Goal: Entertainment & Leisure: Consume media (video, audio)

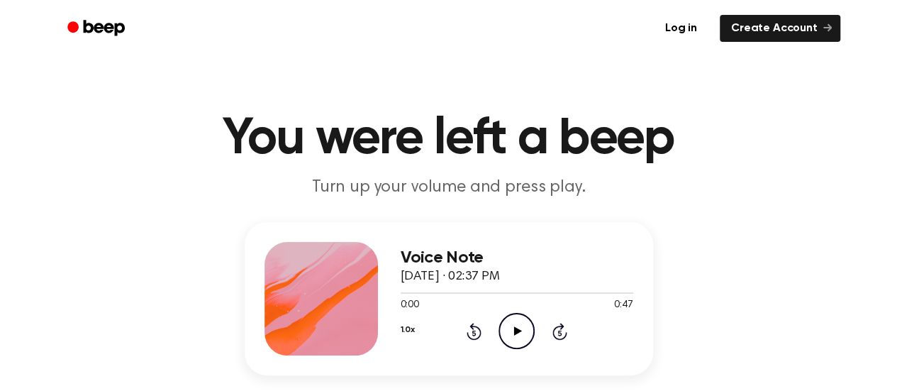
click at [515, 324] on icon "Play Audio" at bounding box center [517, 331] width 36 height 36
click at [523, 333] on icon "Pause Audio" at bounding box center [517, 331] width 36 height 36
click at [517, 329] on icon at bounding box center [518, 330] width 8 height 9
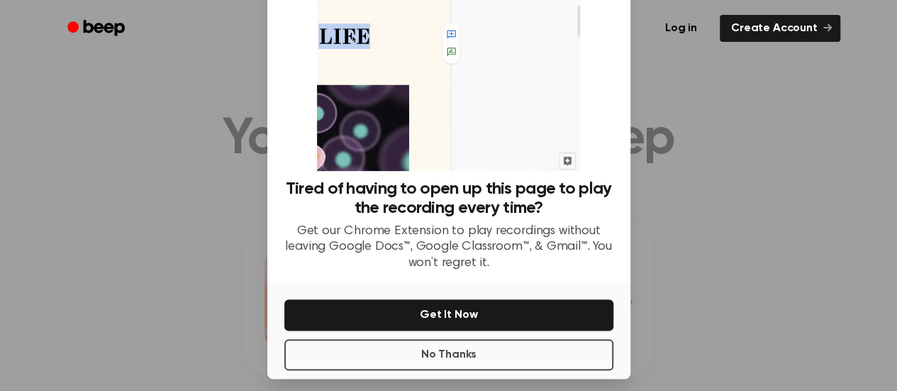
scroll to position [108, 0]
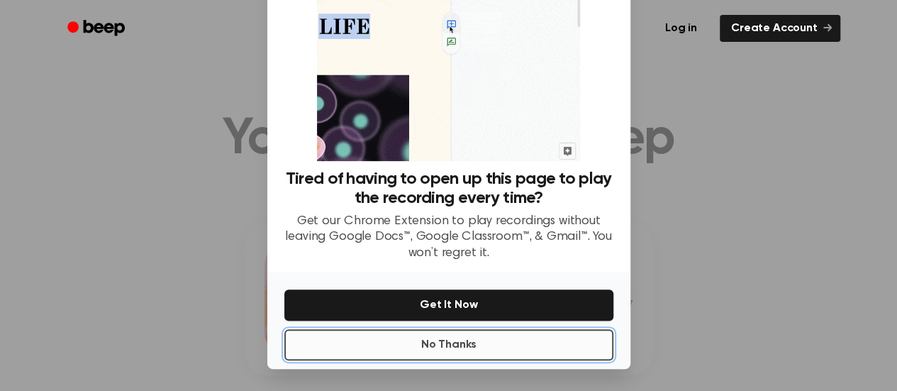
click at [482, 350] on button "No Thanks" at bounding box center [448, 344] width 329 height 31
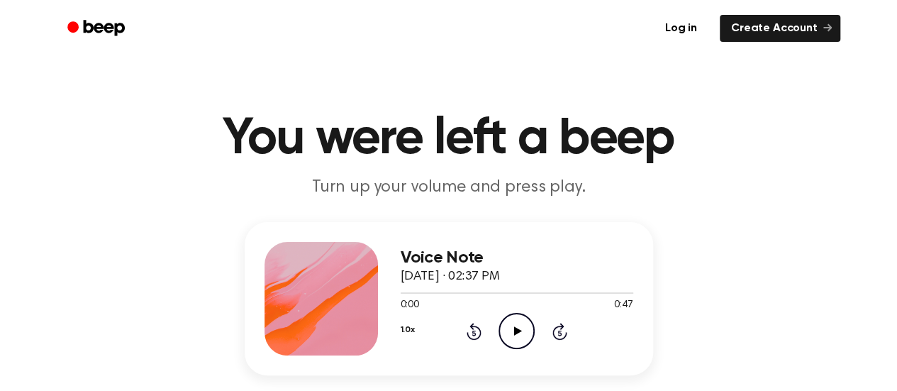
click at [514, 323] on icon "Play Audio" at bounding box center [517, 331] width 36 height 36
drag, startPoint x: 405, startPoint y: 290, endPoint x: 520, endPoint y: 334, distance: 123.0
click at [520, 334] on div "Voice Note [DATE] · 02:37 PM 0:04 0:47 Your browser does not support the [objec…" at bounding box center [517, 299] width 233 height 114
click at [520, 334] on icon "Pause Audio" at bounding box center [517, 331] width 36 height 36
